Goal: Transaction & Acquisition: Purchase product/service

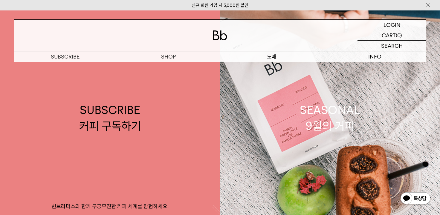
click at [262, 55] on p "도매" at bounding box center [271, 56] width 103 height 10
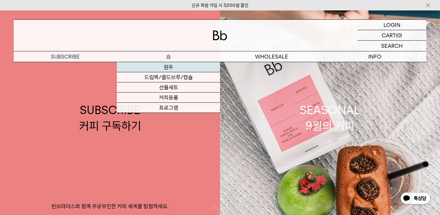
click at [174, 67] on link "원두" at bounding box center [168, 67] width 103 height 10
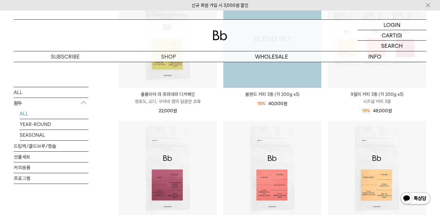
scroll to position [122, 0]
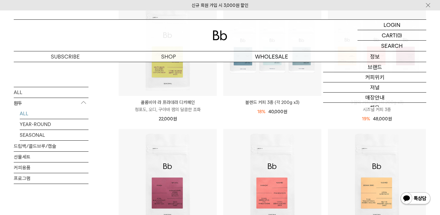
click at [359, 51] on p "정보" at bounding box center [374, 56] width 103 height 10
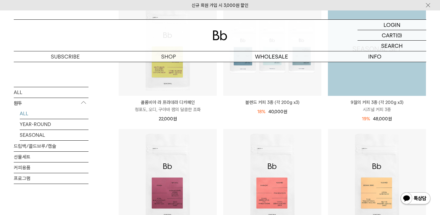
click at [377, 76] on img at bounding box center [377, 47] width 98 height 98
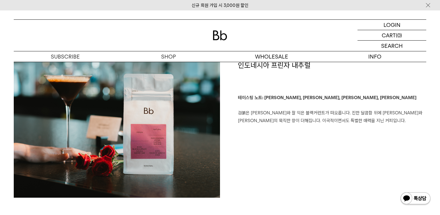
scroll to position [1012, 0]
